Goal: Task Accomplishment & Management: Complete application form

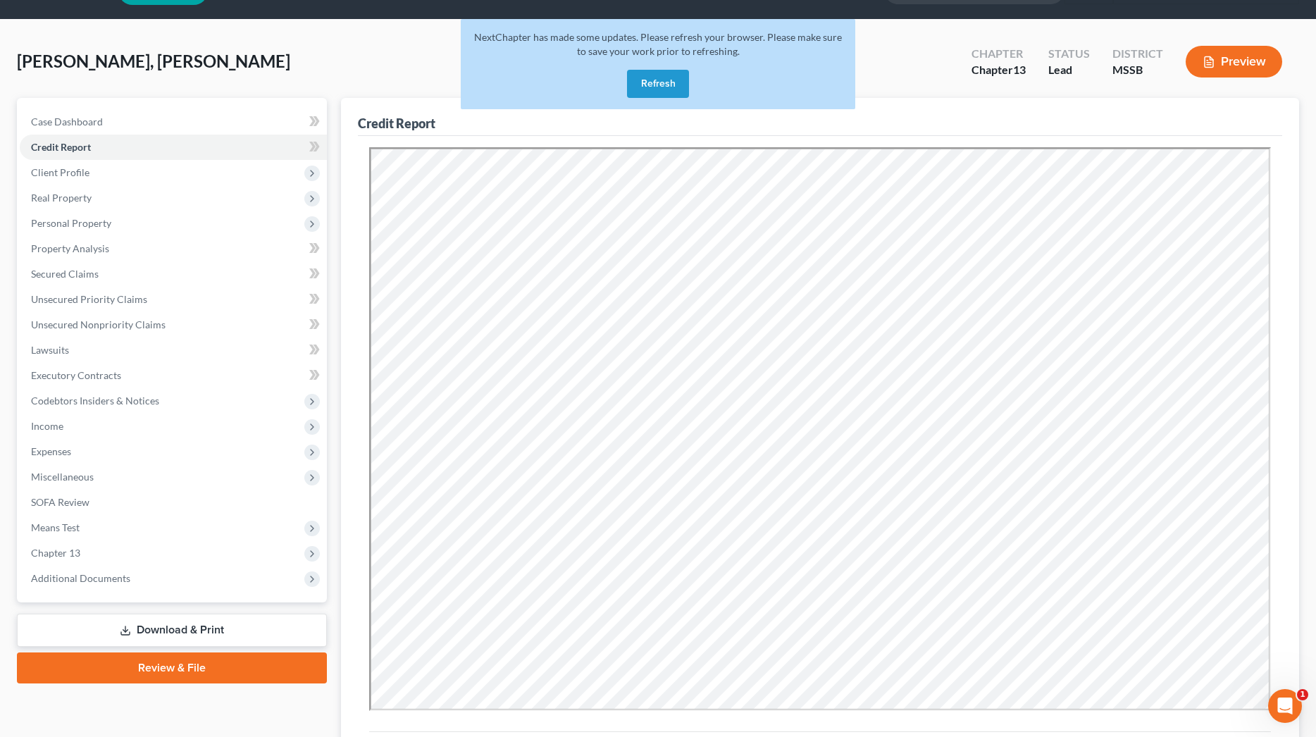
click at [666, 80] on button "Refresh" at bounding box center [658, 84] width 62 height 28
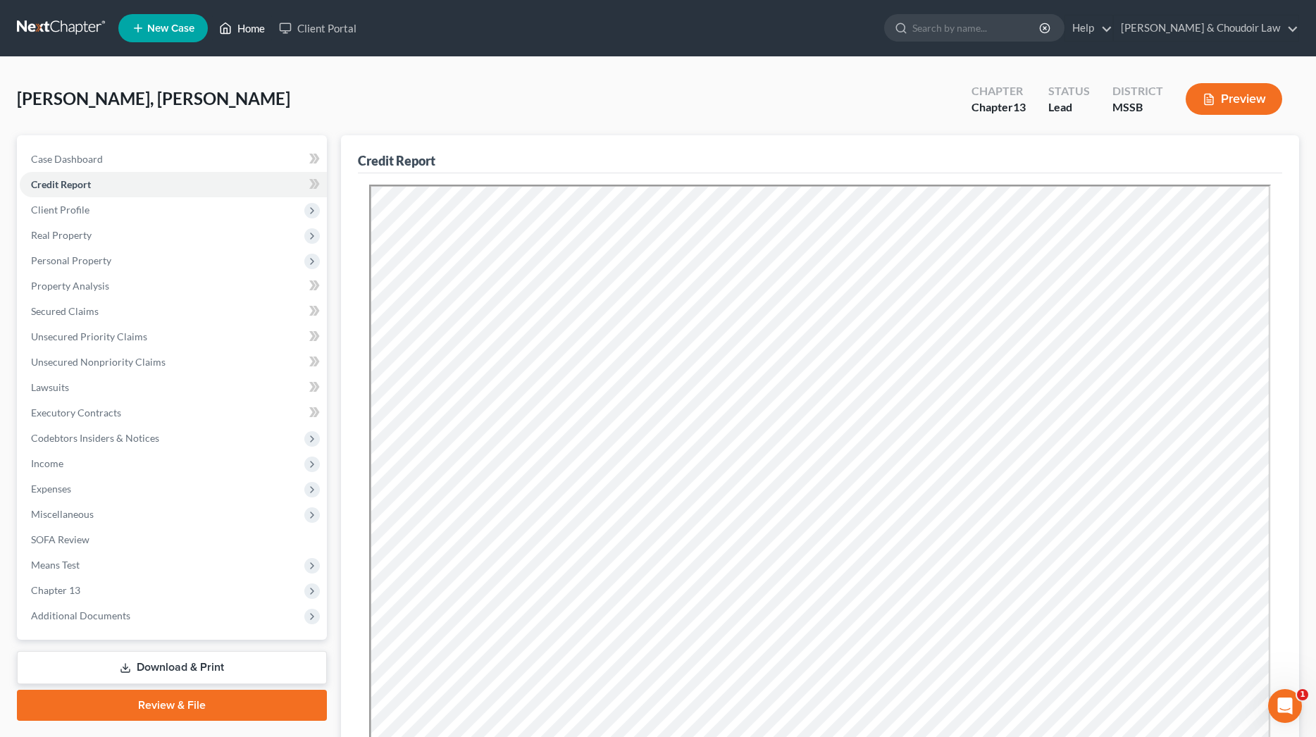
click at [246, 30] on link "Home" at bounding box center [242, 27] width 60 height 25
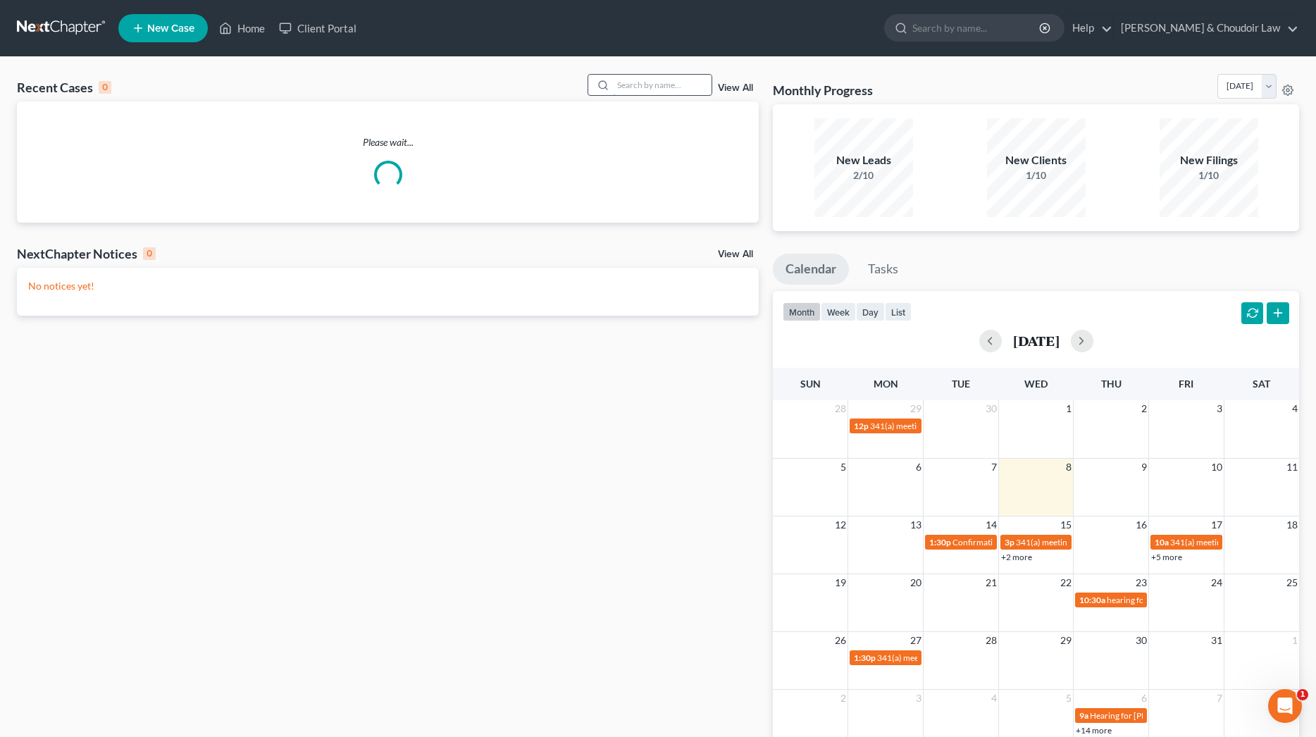
click at [659, 87] on input "search" at bounding box center [662, 85] width 99 height 20
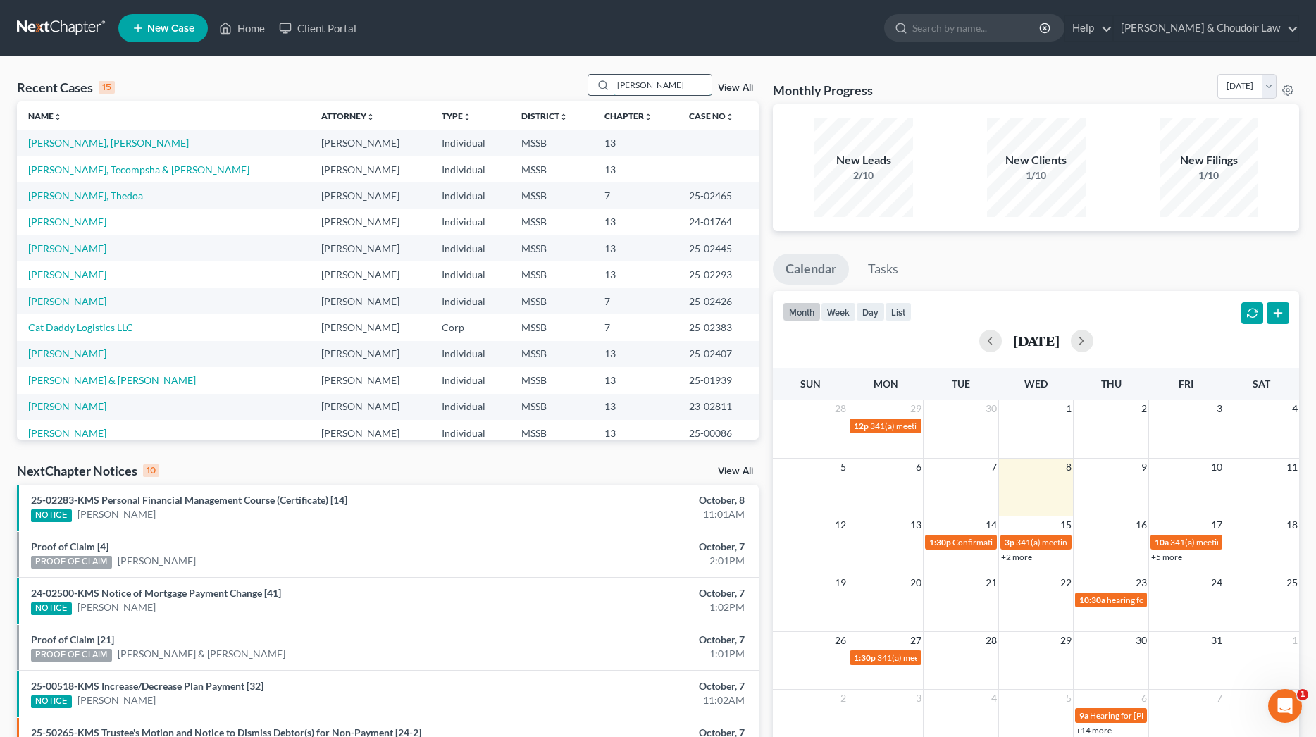
type input "[PERSON_NAME]"
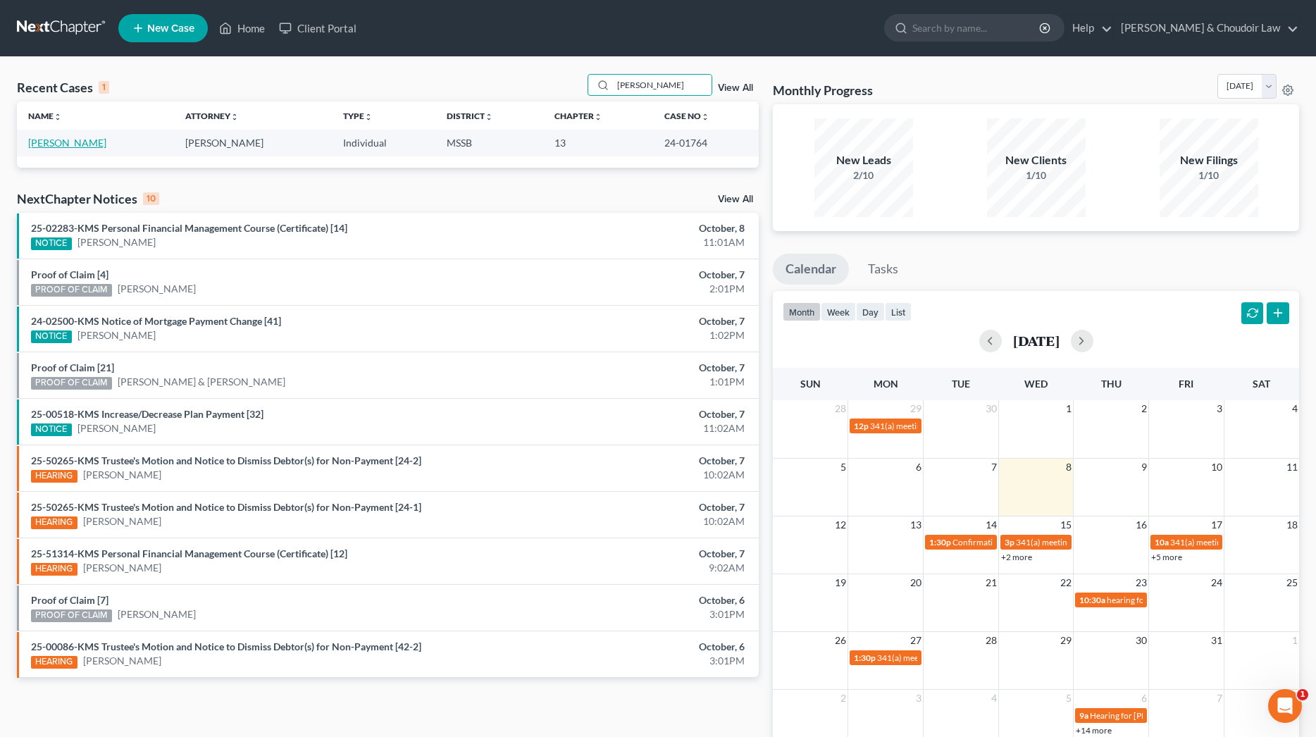
click at [63, 145] on link "[PERSON_NAME]" at bounding box center [67, 143] width 78 height 12
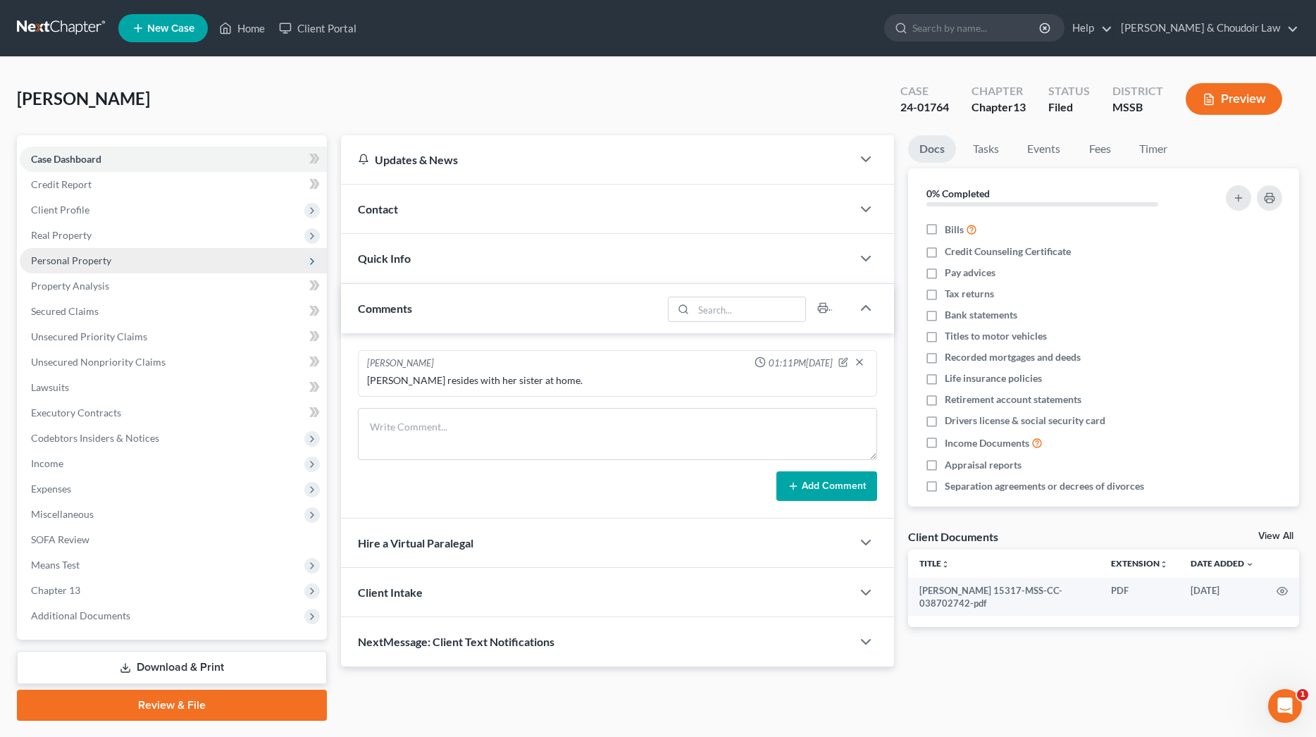
click at [78, 255] on span "Personal Property" at bounding box center [71, 260] width 80 height 12
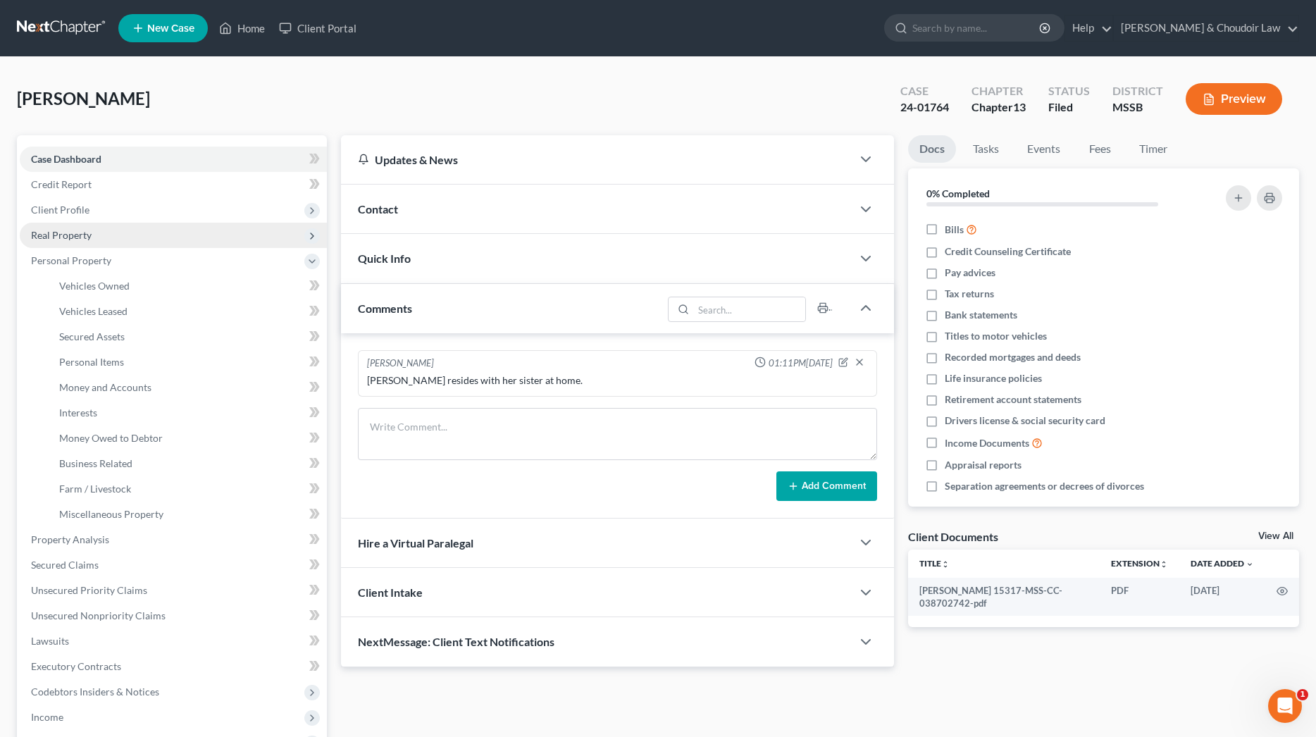
click at [73, 239] on span "Real Property" at bounding box center [61, 235] width 61 height 12
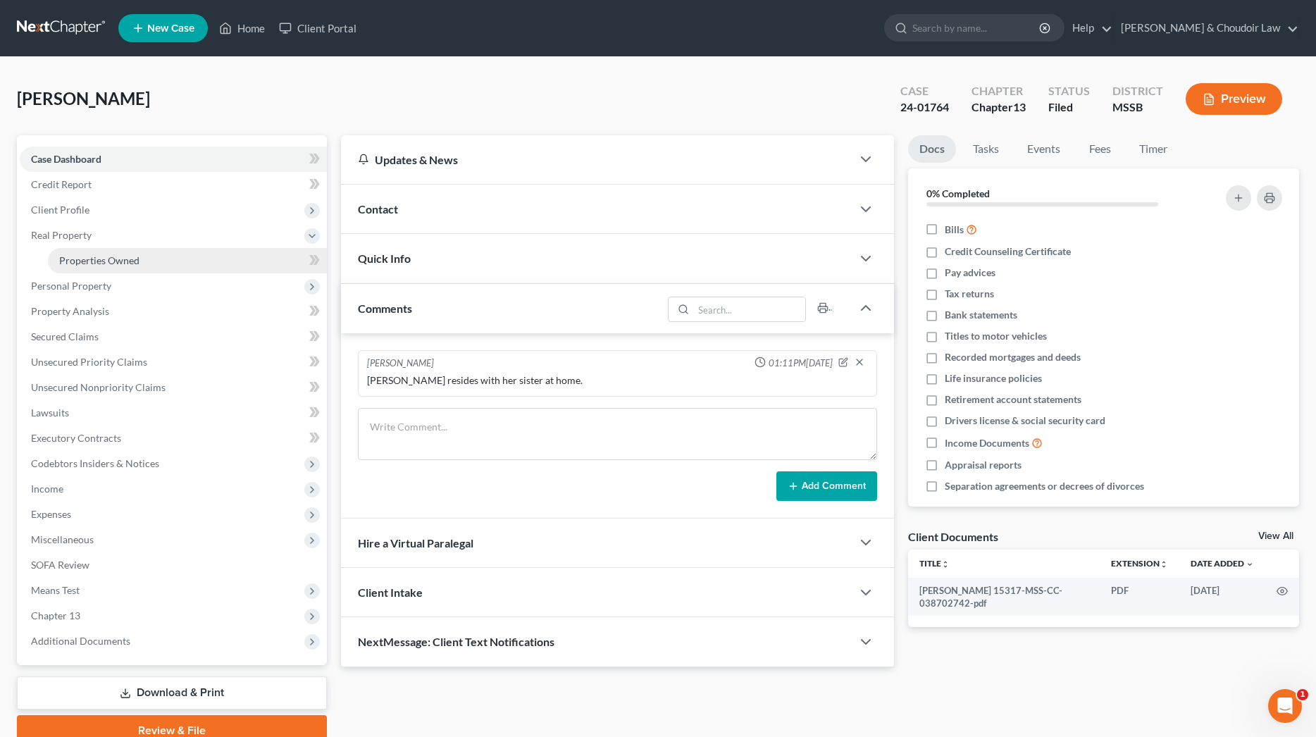
click at [99, 258] on span "Properties Owned" at bounding box center [99, 260] width 80 height 12
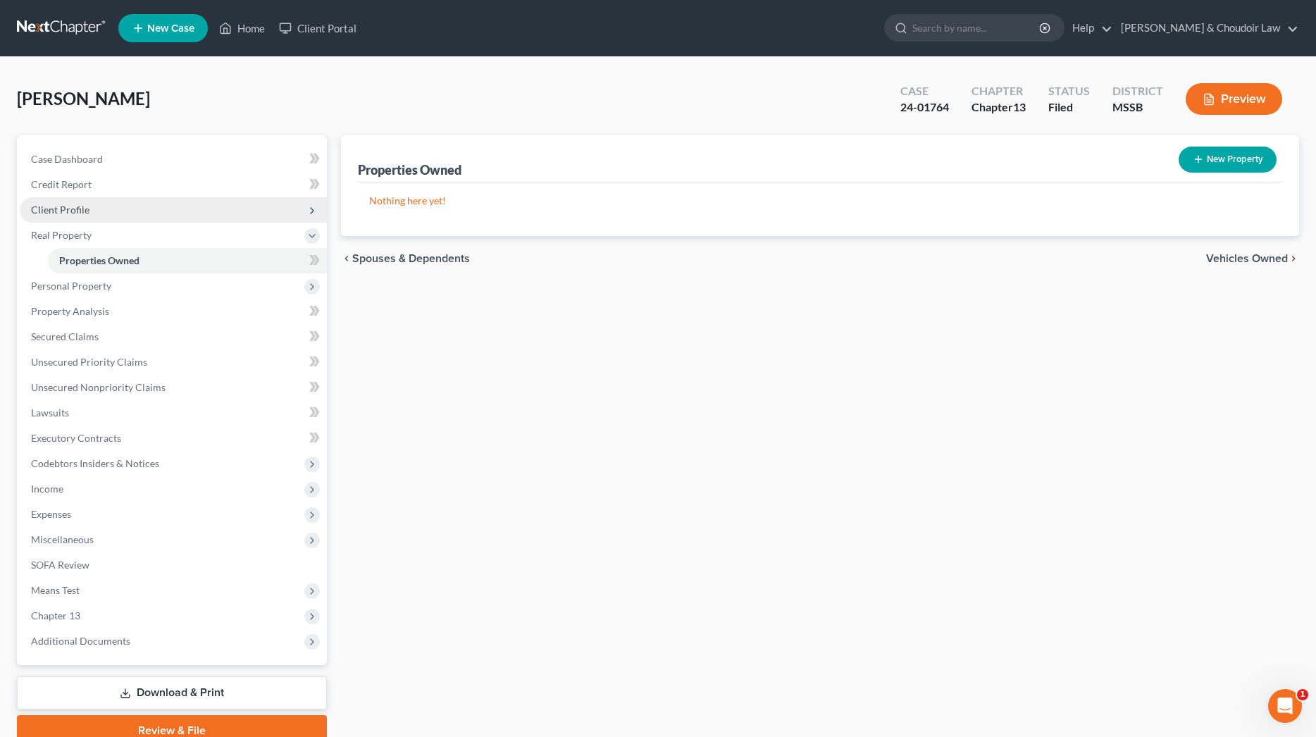
click at [46, 202] on span "Client Profile" at bounding box center [173, 209] width 307 height 25
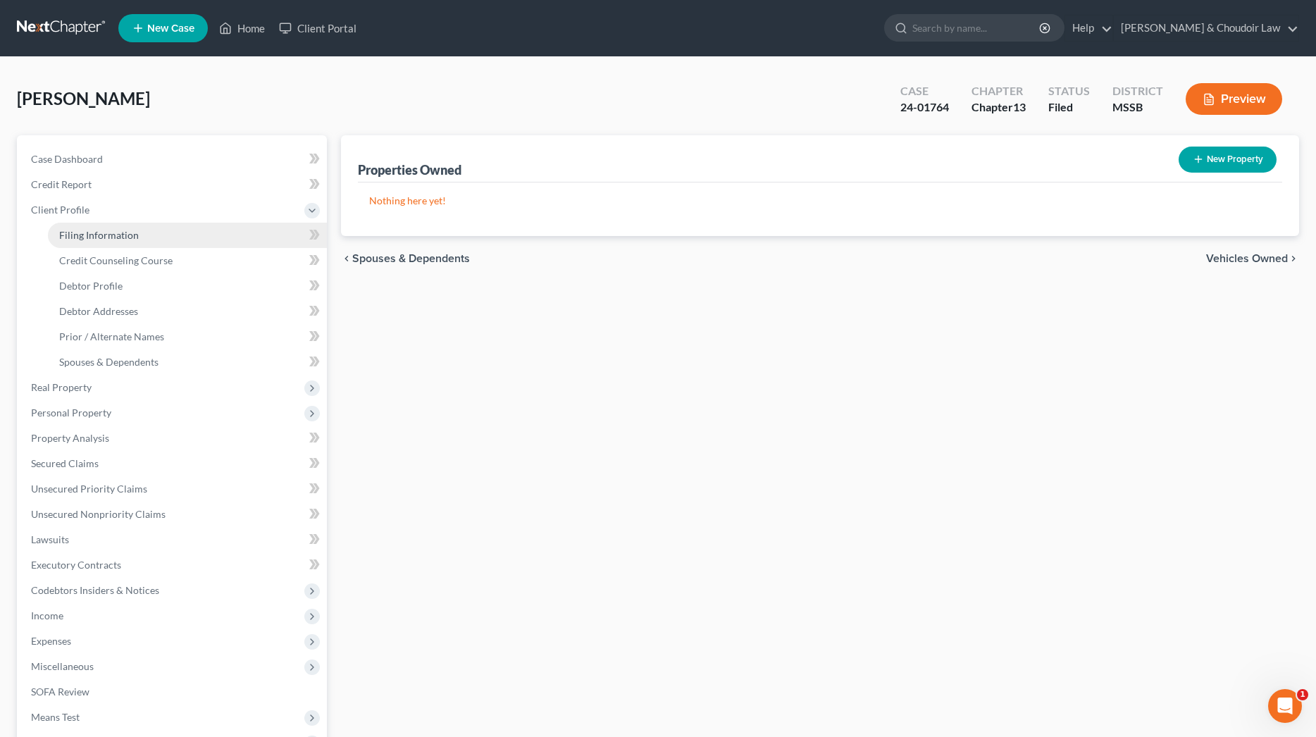
click at [84, 242] on link "Filing Information" at bounding box center [187, 235] width 279 height 25
select select "1"
select select "0"
select select "3"
select select "25"
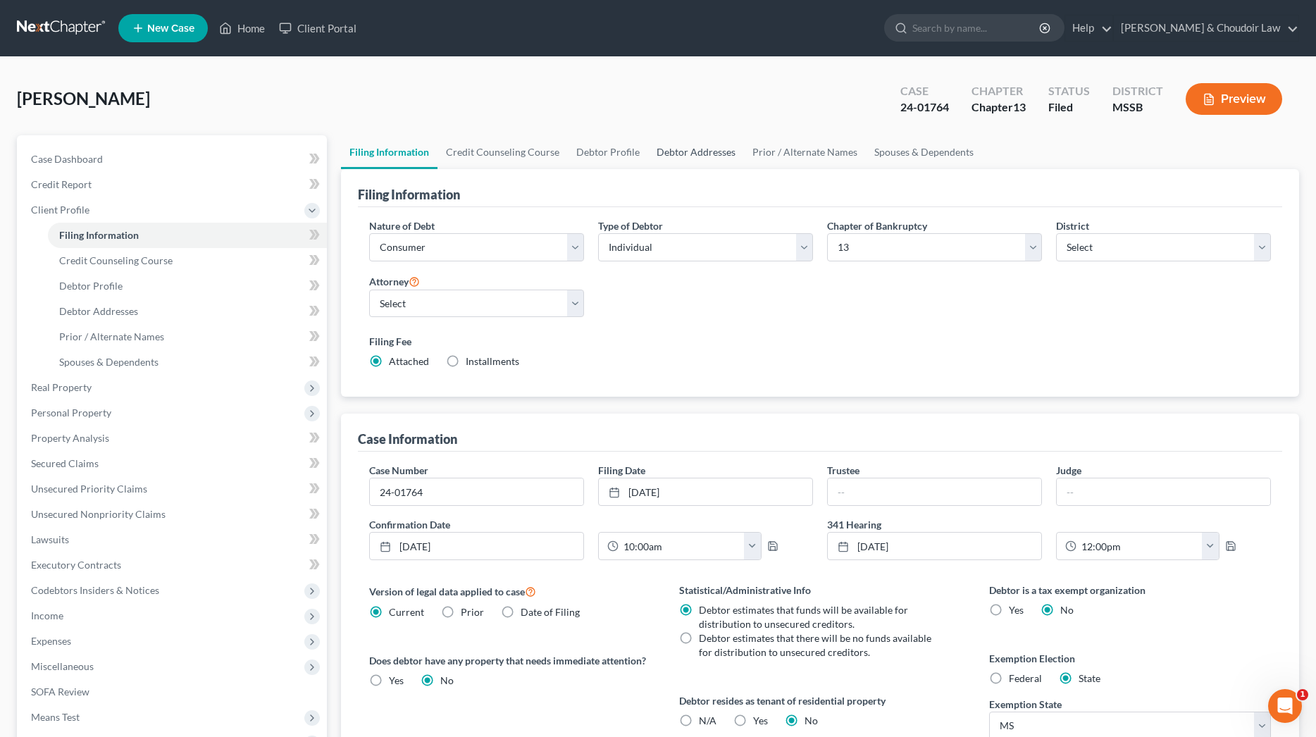
click at [723, 153] on link "Debtor Addresses" at bounding box center [696, 152] width 96 height 34
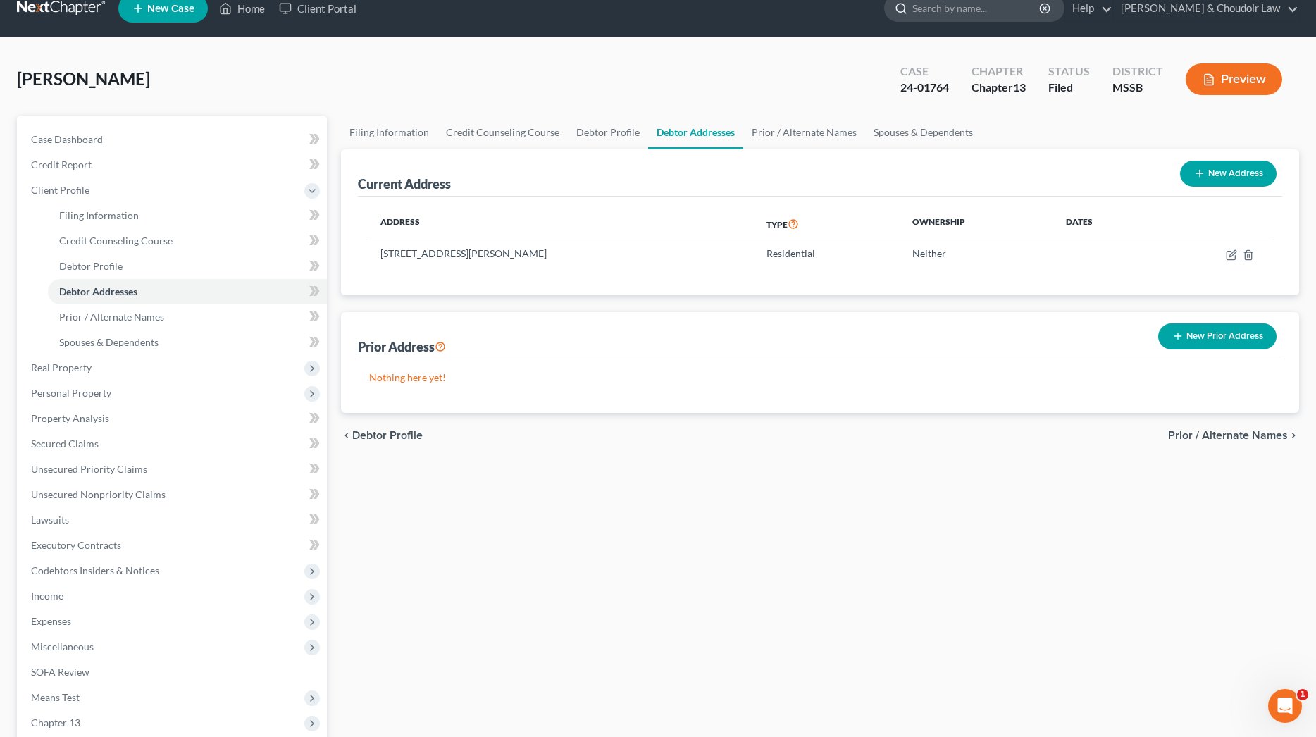
scroll to position [28, 0]
